Goal: Task Accomplishment & Management: Manage account settings

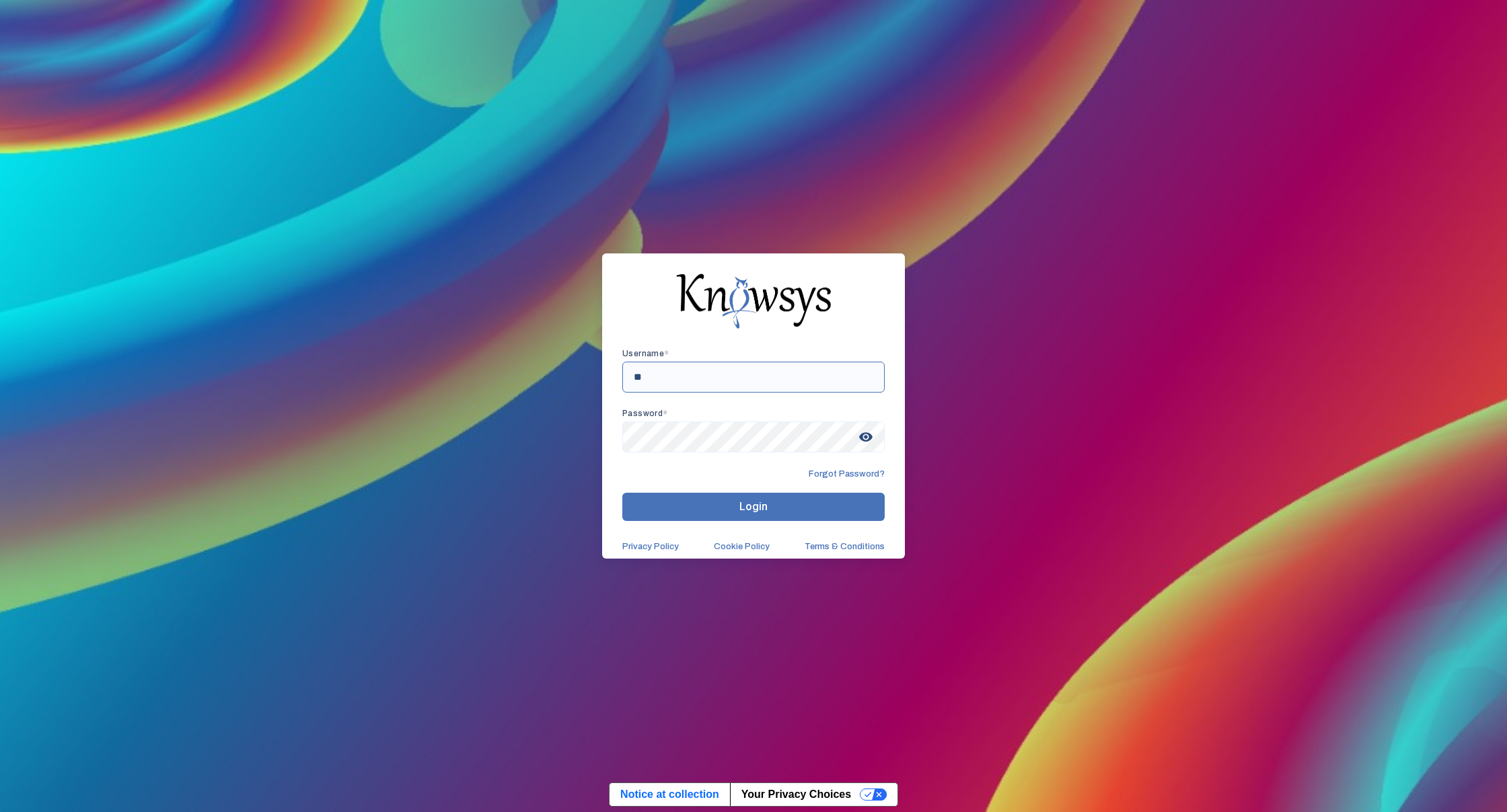
type input "*"
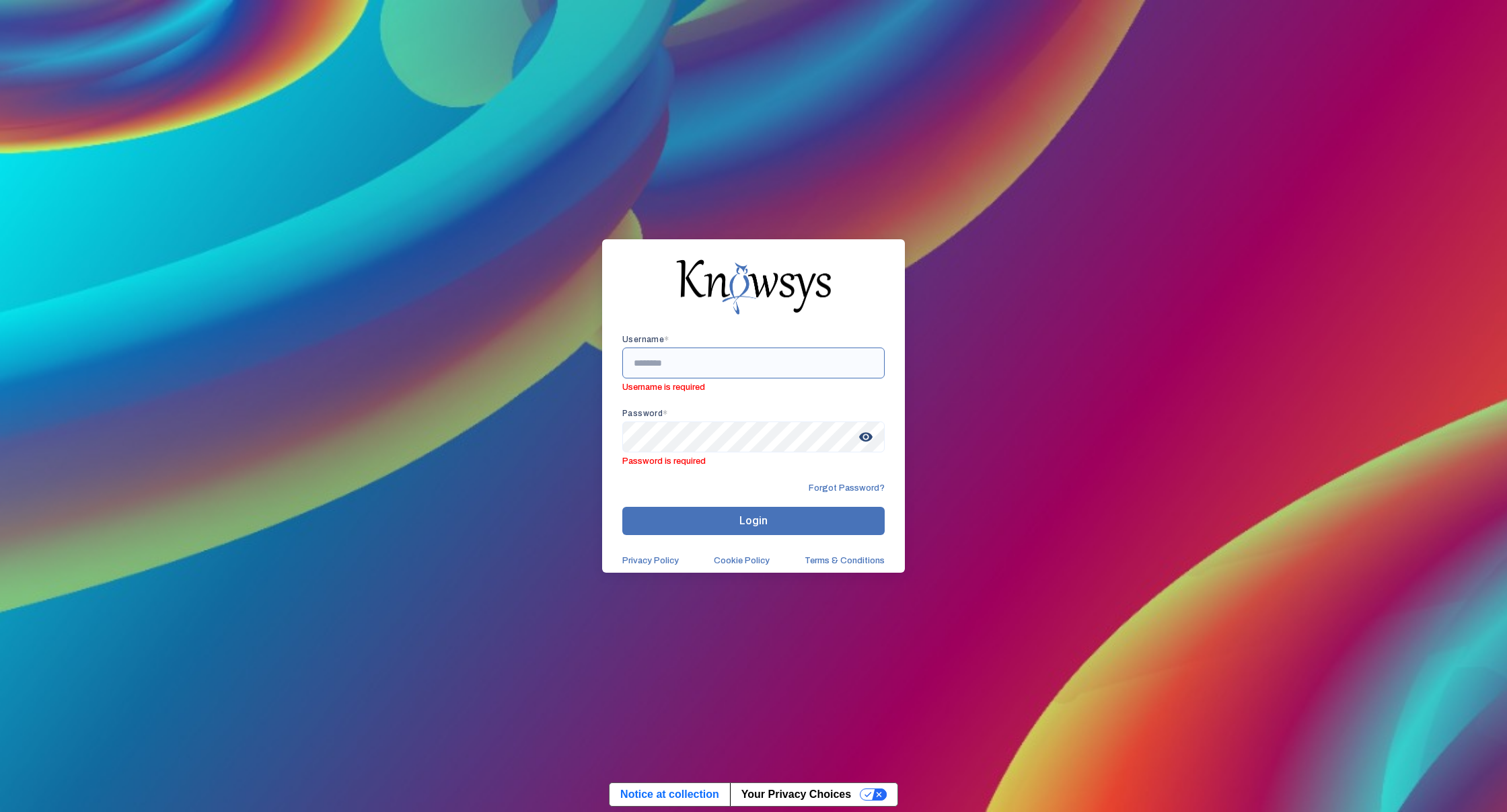
click at [647, 364] on input "text" at bounding box center [754, 363] width 263 height 31
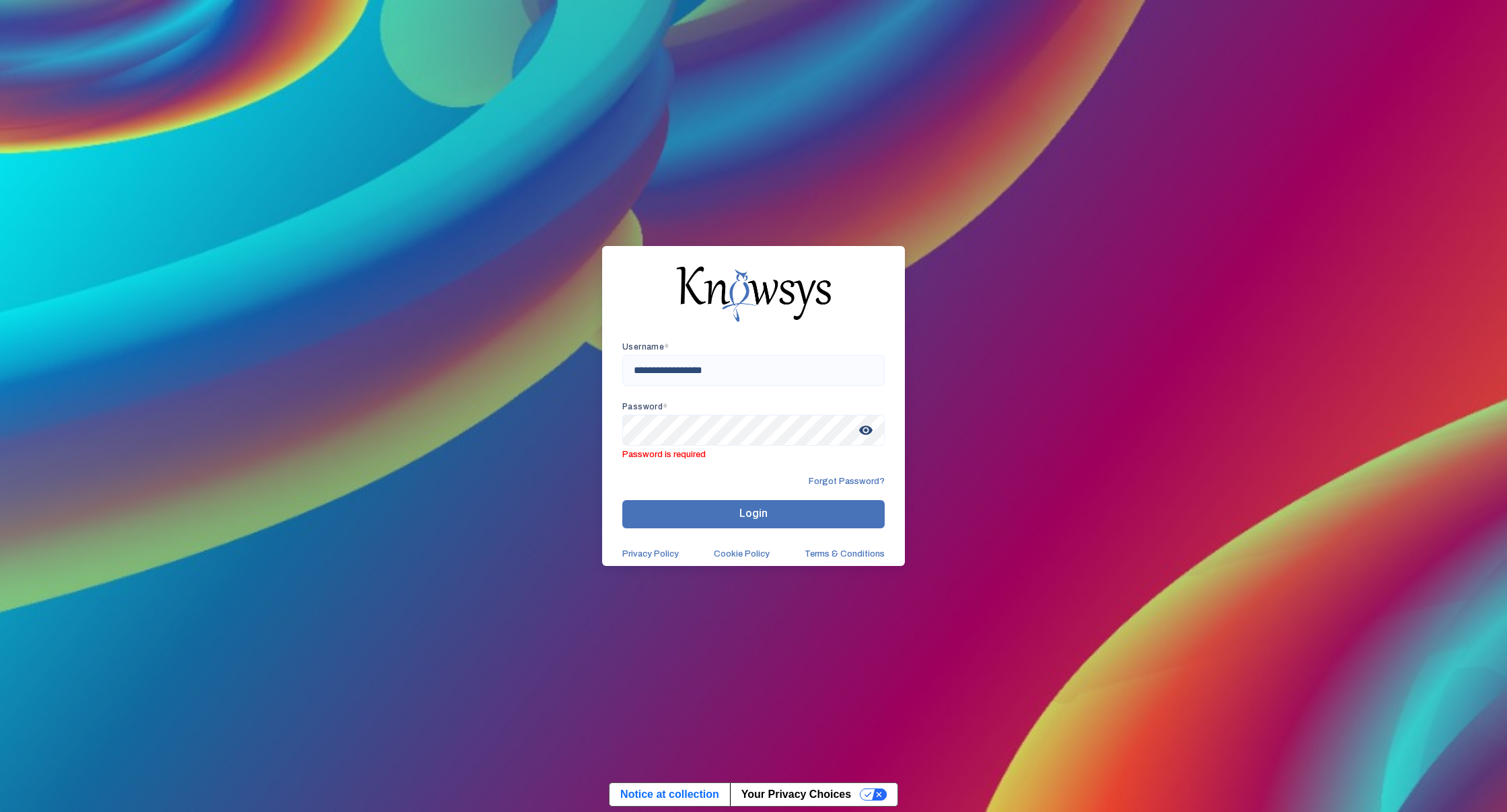
click at [775, 484] on div "Forgot Password?" at bounding box center [754, 481] width 263 height 11
click at [874, 437] on span "visibility" at bounding box center [866, 431] width 25 height 25
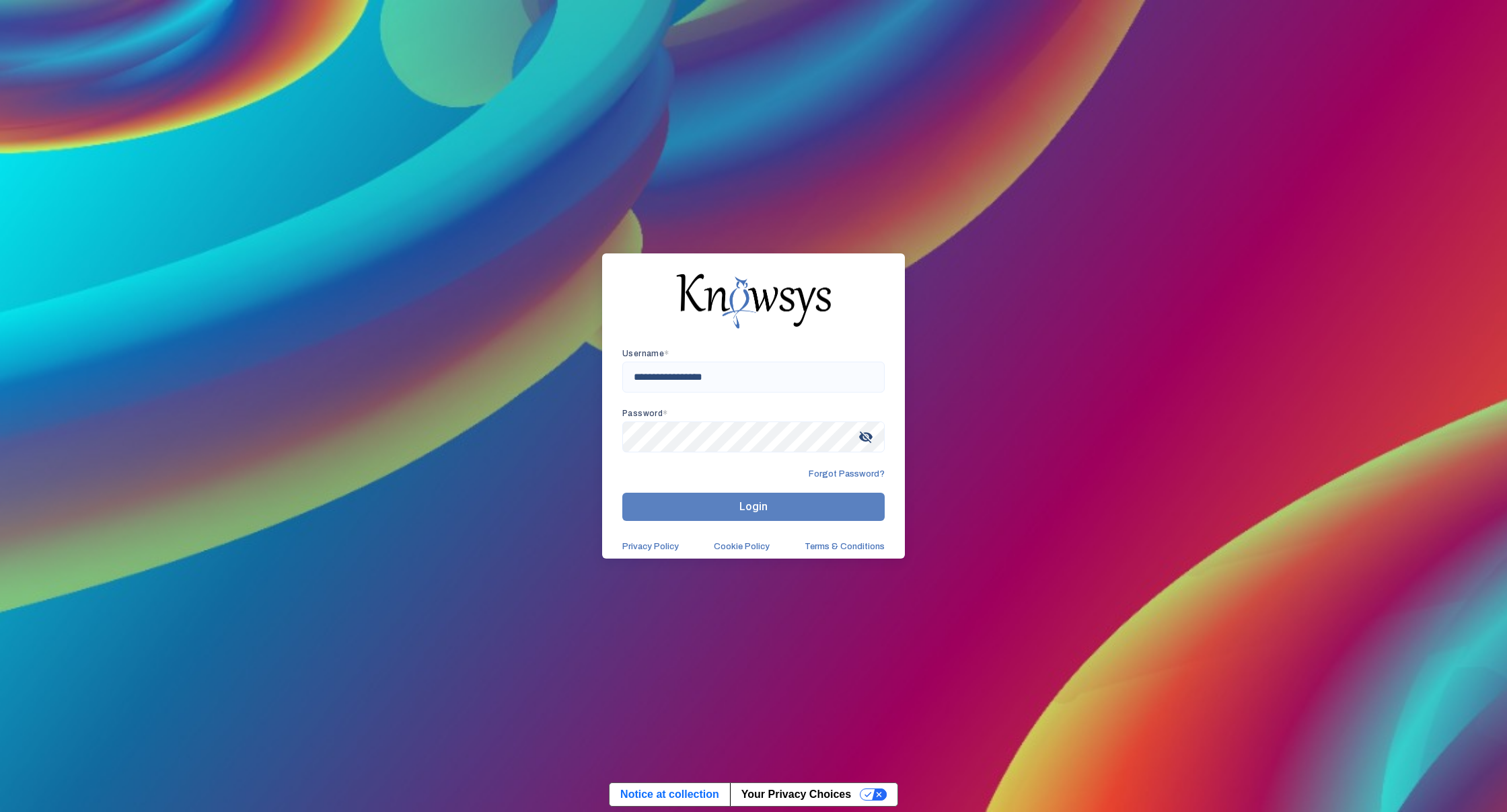
click at [722, 500] on button "Login" at bounding box center [754, 507] width 263 height 28
click at [718, 503] on button "Login" at bounding box center [754, 507] width 263 height 28
click at [639, 509] on button "Login" at bounding box center [754, 507] width 263 height 28
click at [806, 508] on button "Login" at bounding box center [754, 507] width 263 height 28
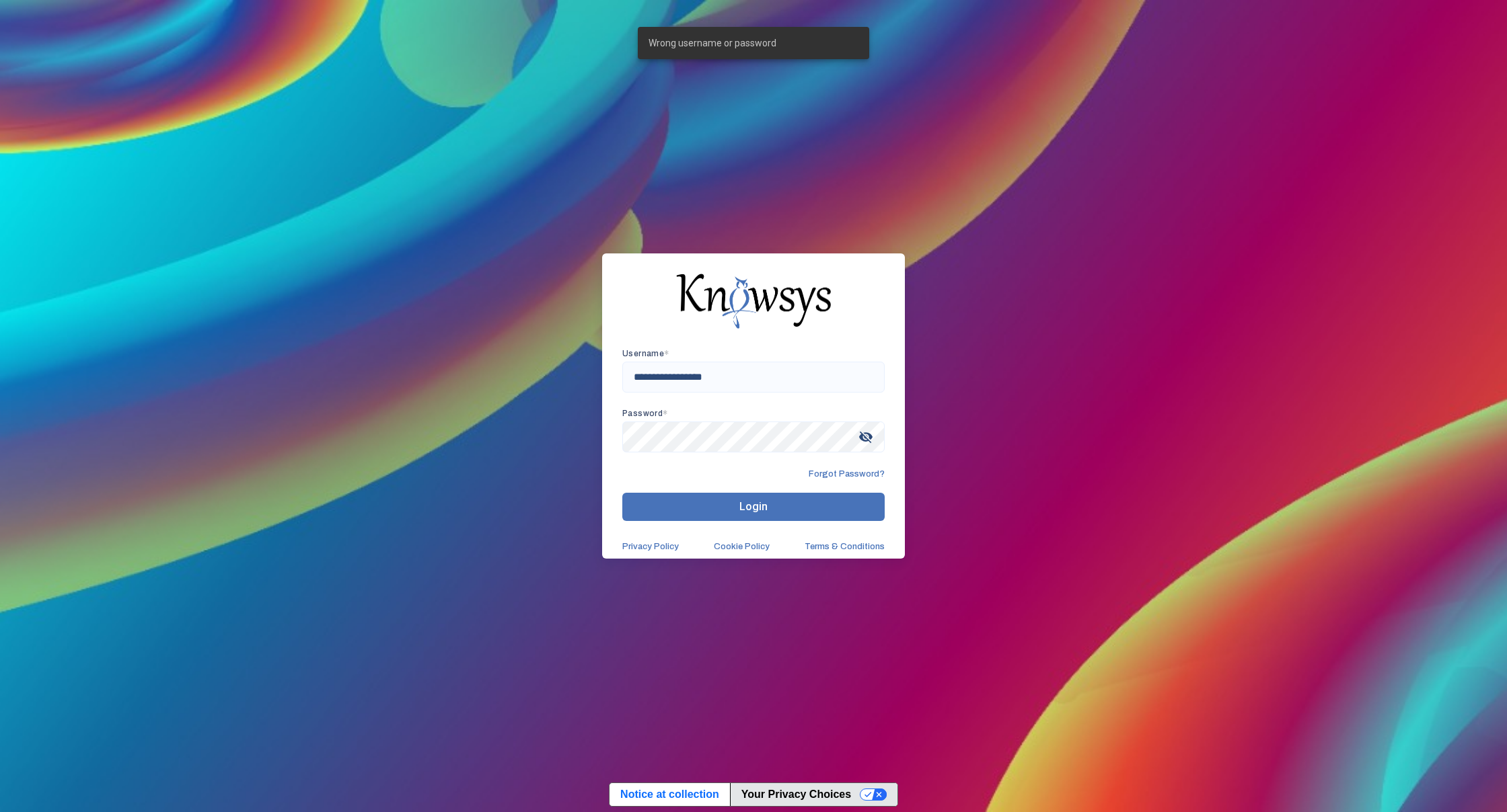
click at [882, 797] on button "Your Privacy Choices" at bounding box center [814, 795] width 167 height 23
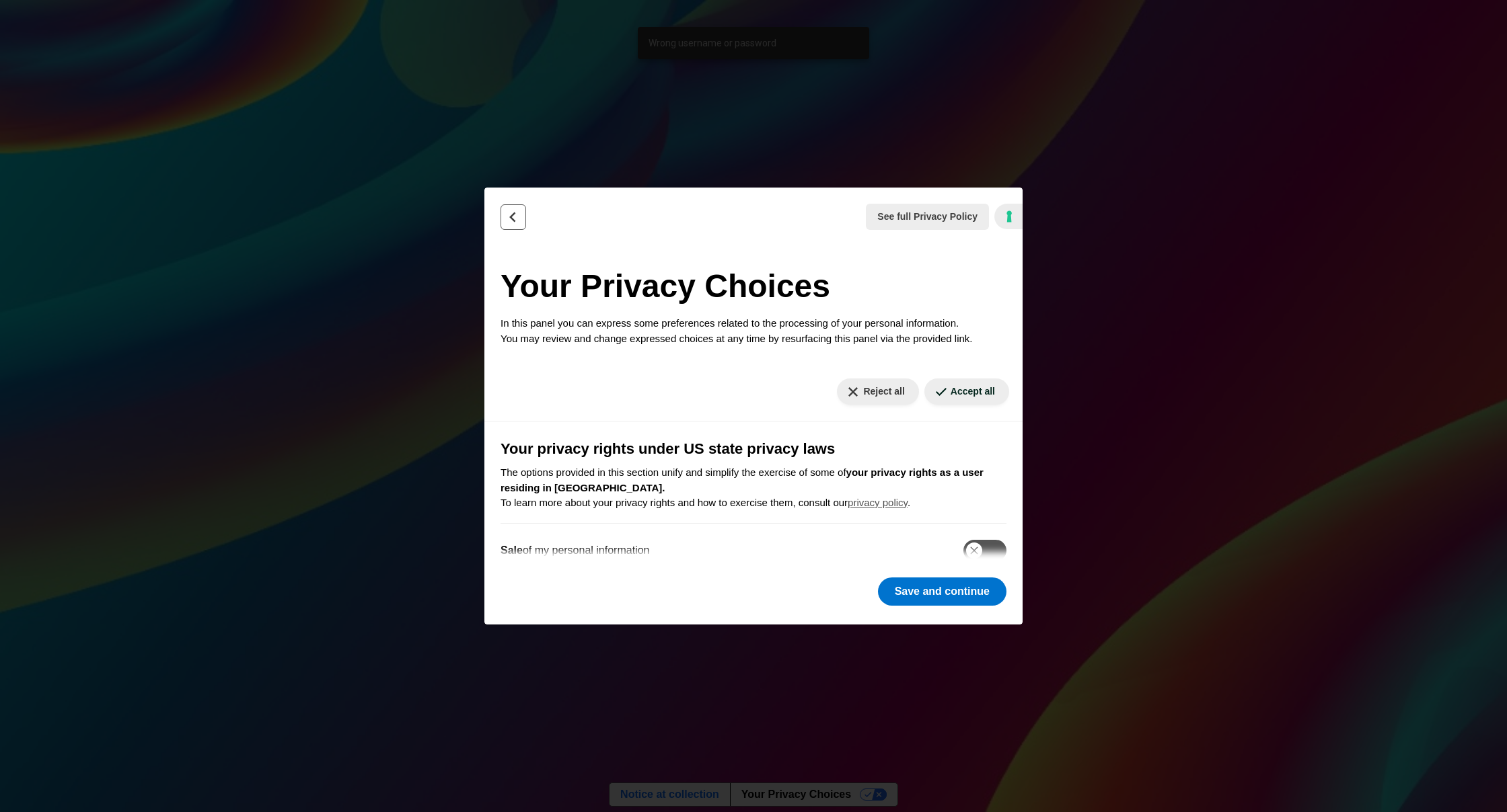
click at [517, 211] on icon "Back" at bounding box center [514, 217] width 14 height 14
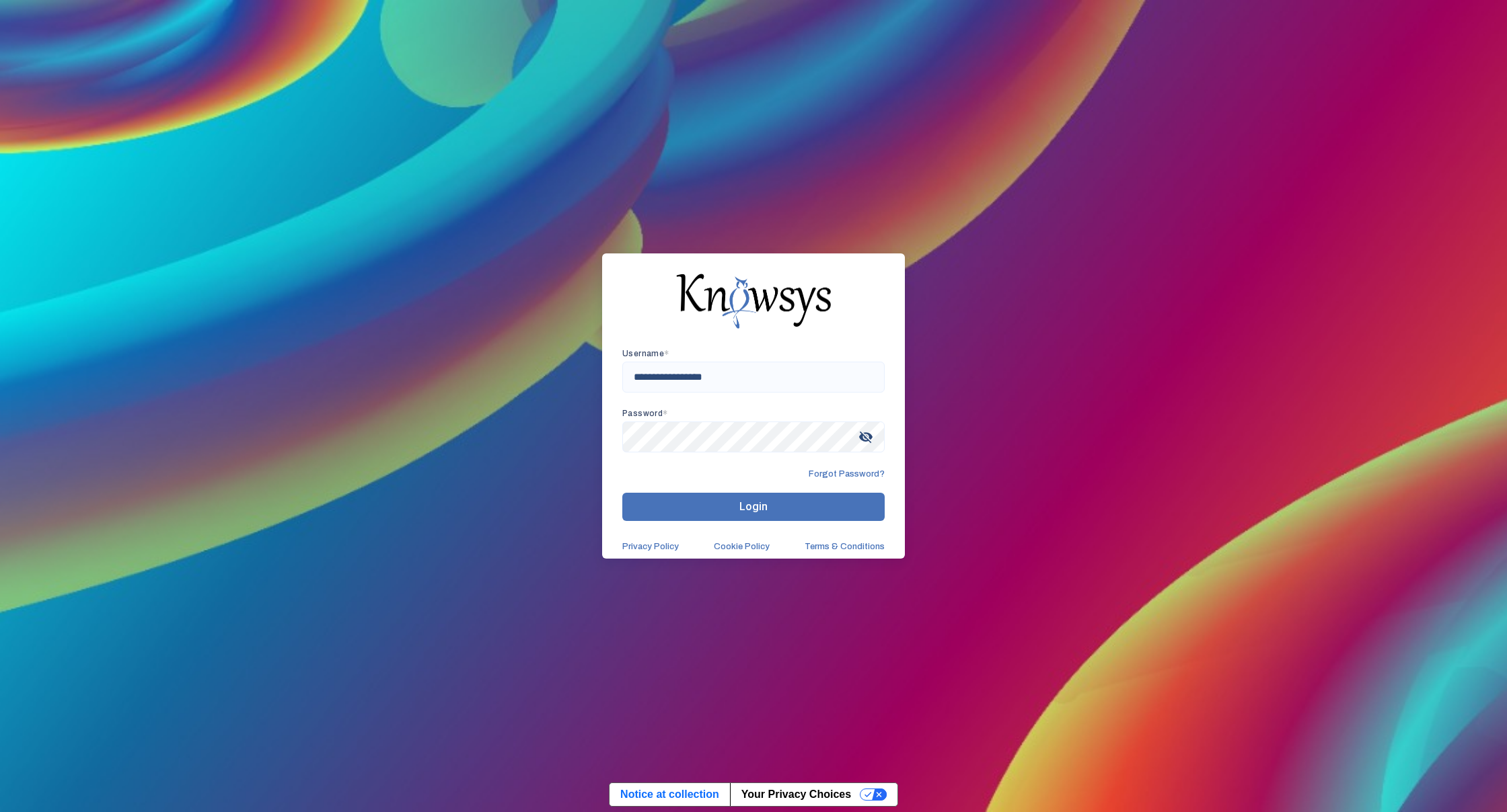
click at [768, 500] on button "Login" at bounding box center [754, 507] width 263 height 28
click at [778, 377] on input "**********" at bounding box center [754, 377] width 263 height 31
click at [653, 505] on button "Login" at bounding box center [754, 507] width 263 height 28
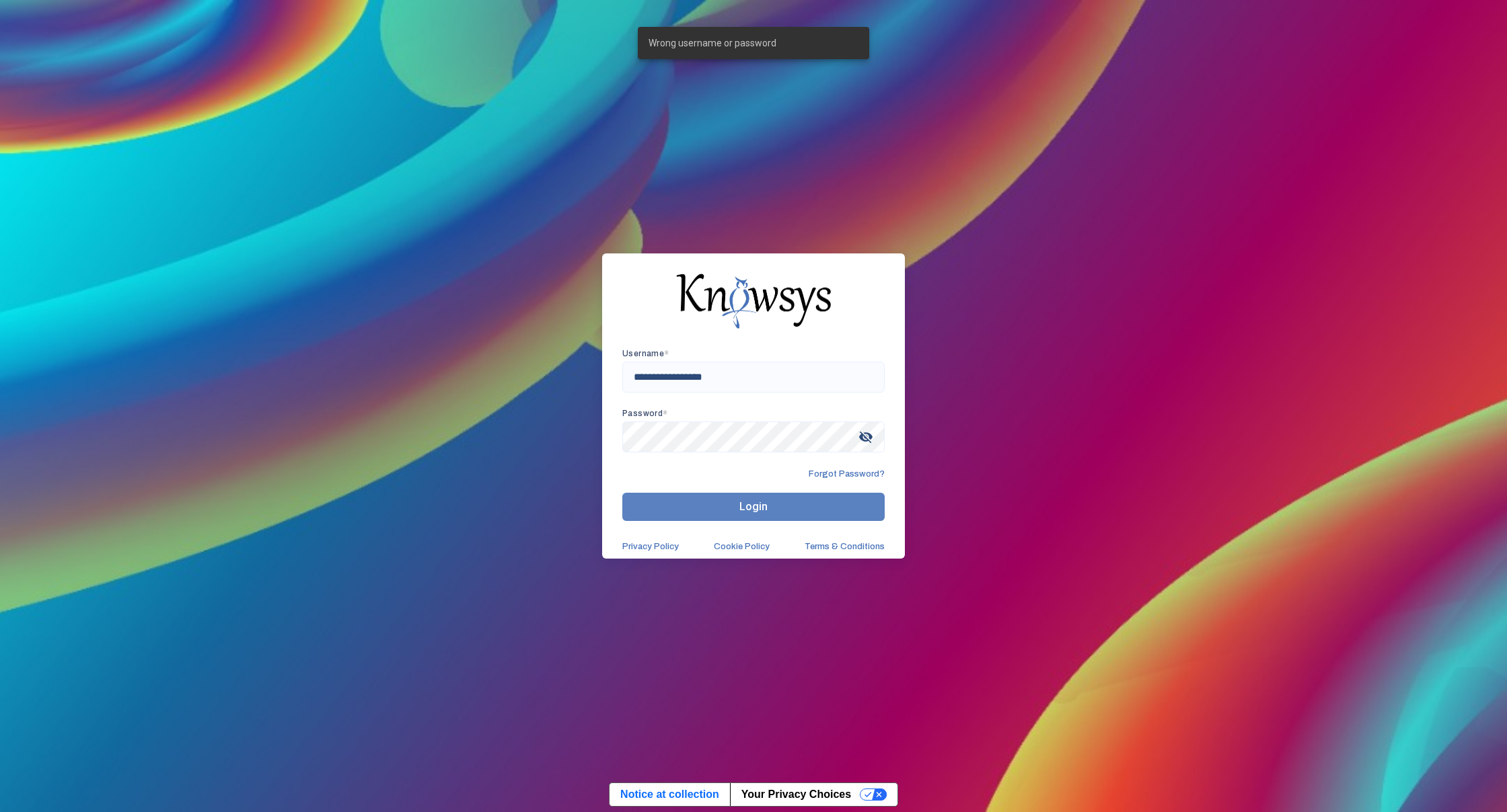
click at [653, 505] on button "Login" at bounding box center [754, 507] width 263 height 28
click at [654, 505] on button "Login" at bounding box center [754, 507] width 263 height 28
click at [657, 508] on button "Login" at bounding box center [754, 507] width 263 height 28
click at [659, 508] on button "Login" at bounding box center [754, 507] width 263 height 28
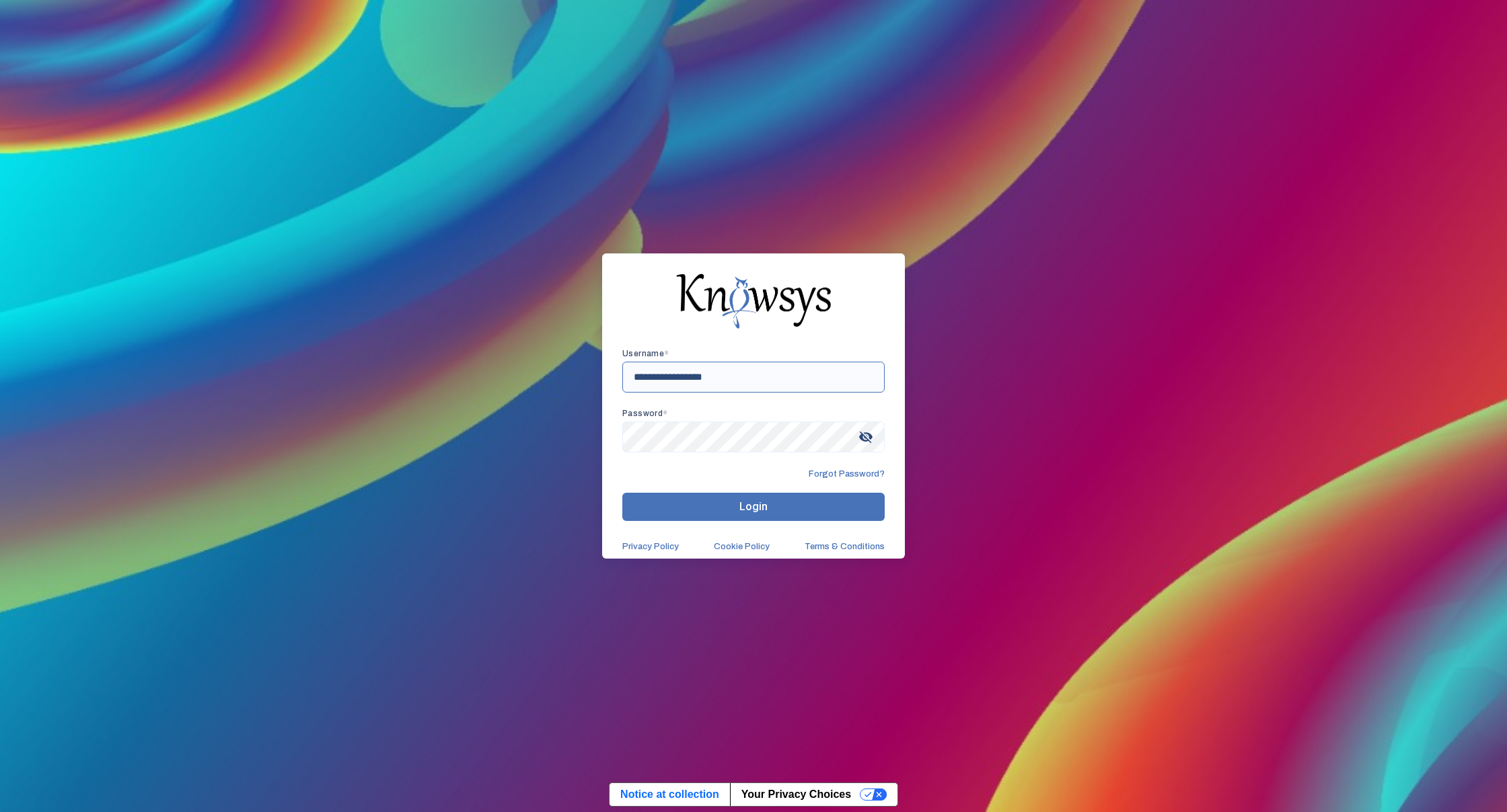
click at [747, 380] on input "**********" at bounding box center [754, 377] width 263 height 31
type input "*"
